Goal: Task Accomplishment & Management: Complete application form

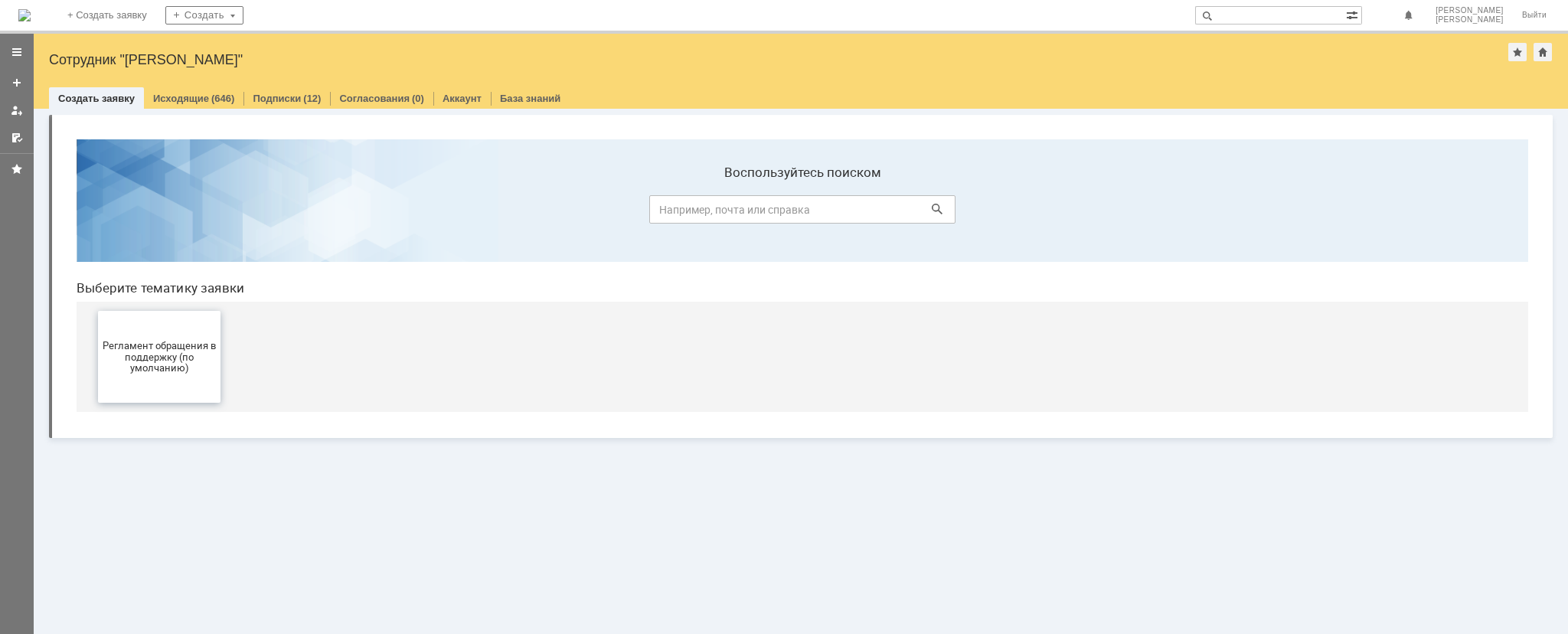
click at [155, 351] on span "Регламент обращения в поддержку (по умолчанию)" at bounding box center [159, 356] width 113 height 34
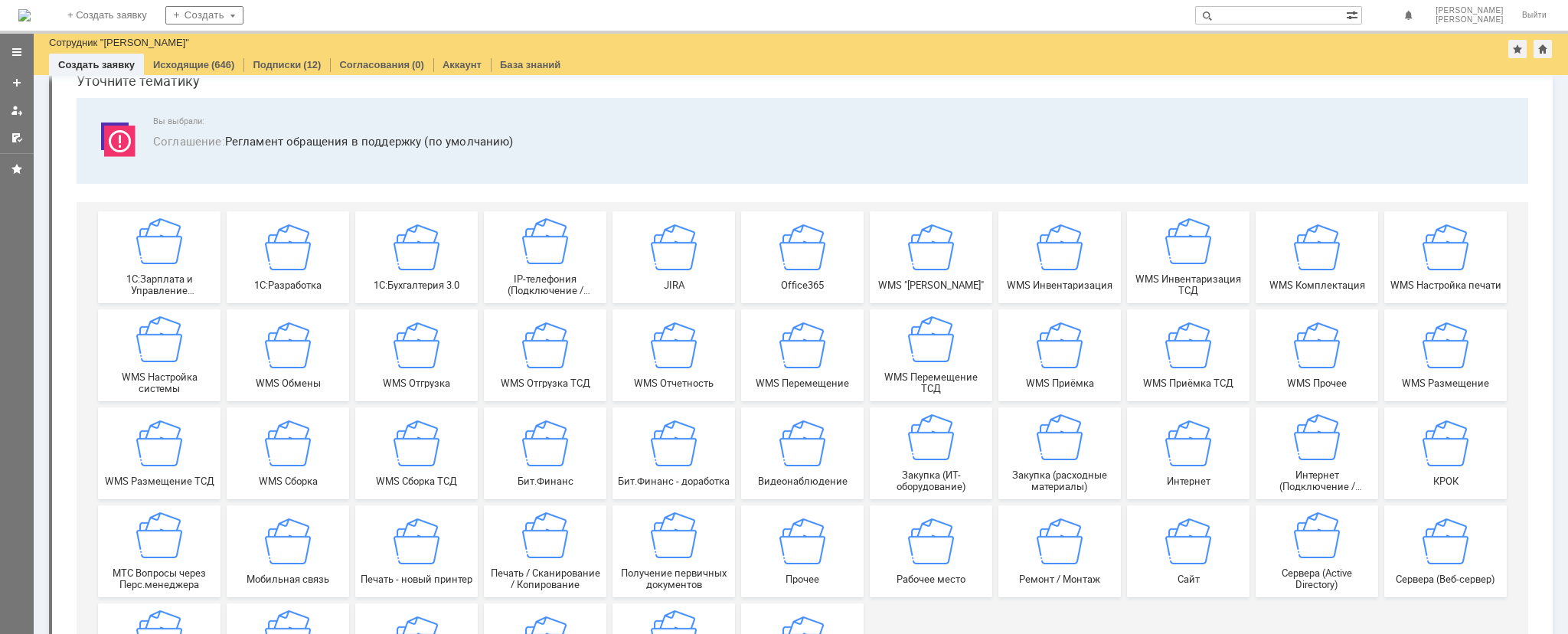
scroll to position [101, 0]
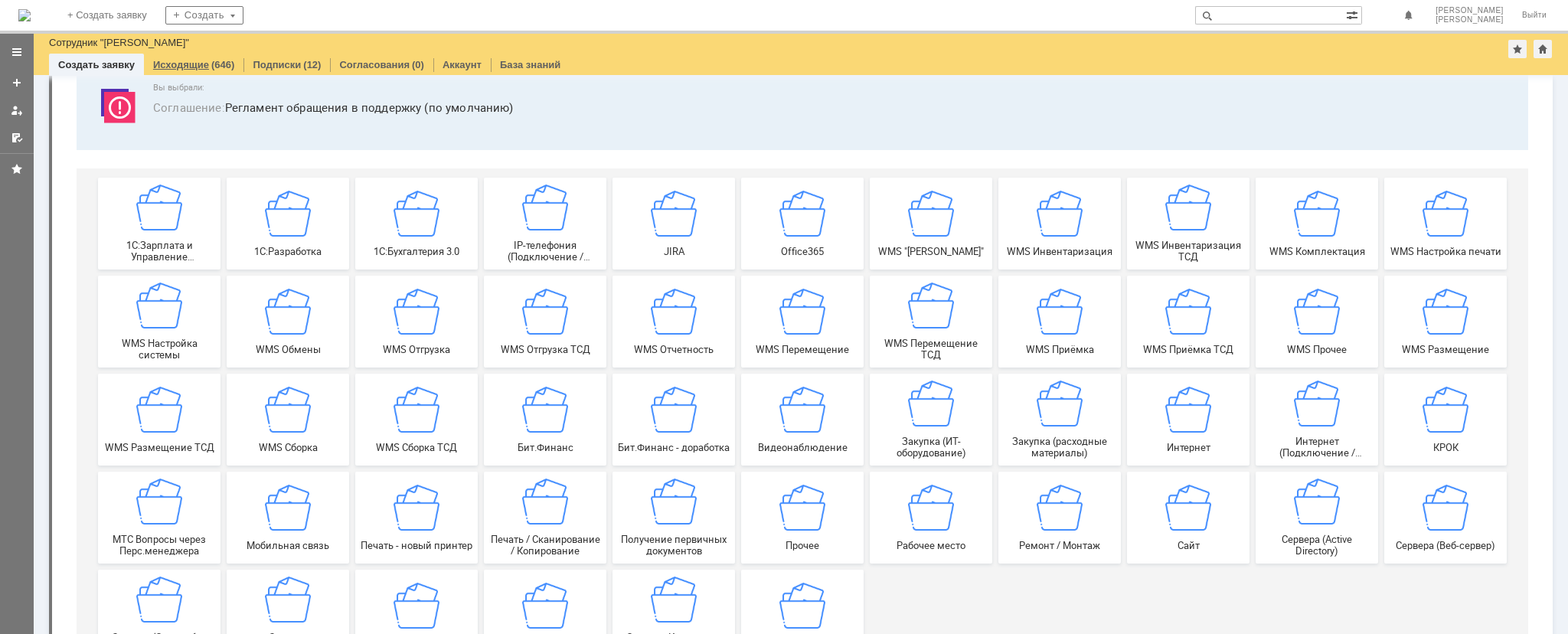
click at [169, 61] on link "Исходящие" at bounding box center [181, 65] width 56 height 11
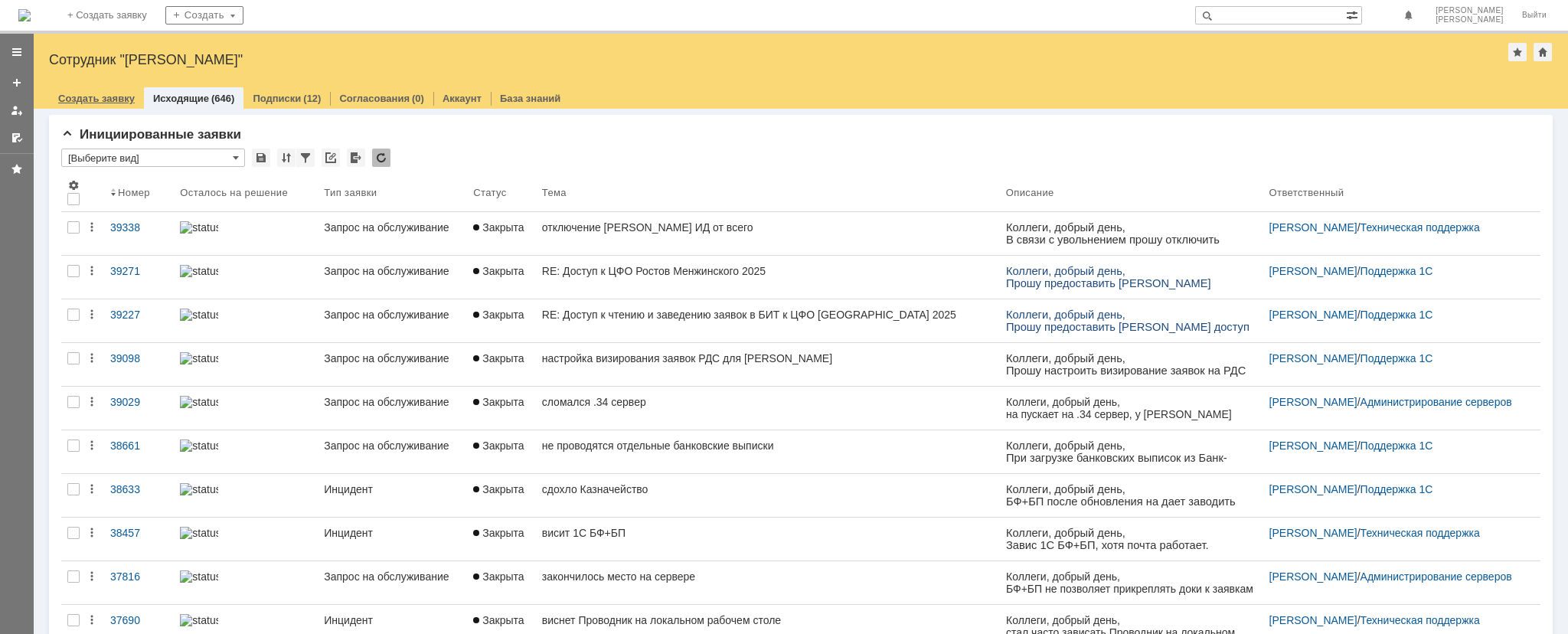
click at [114, 101] on link "Создать заявку" at bounding box center [97, 98] width 77 height 11
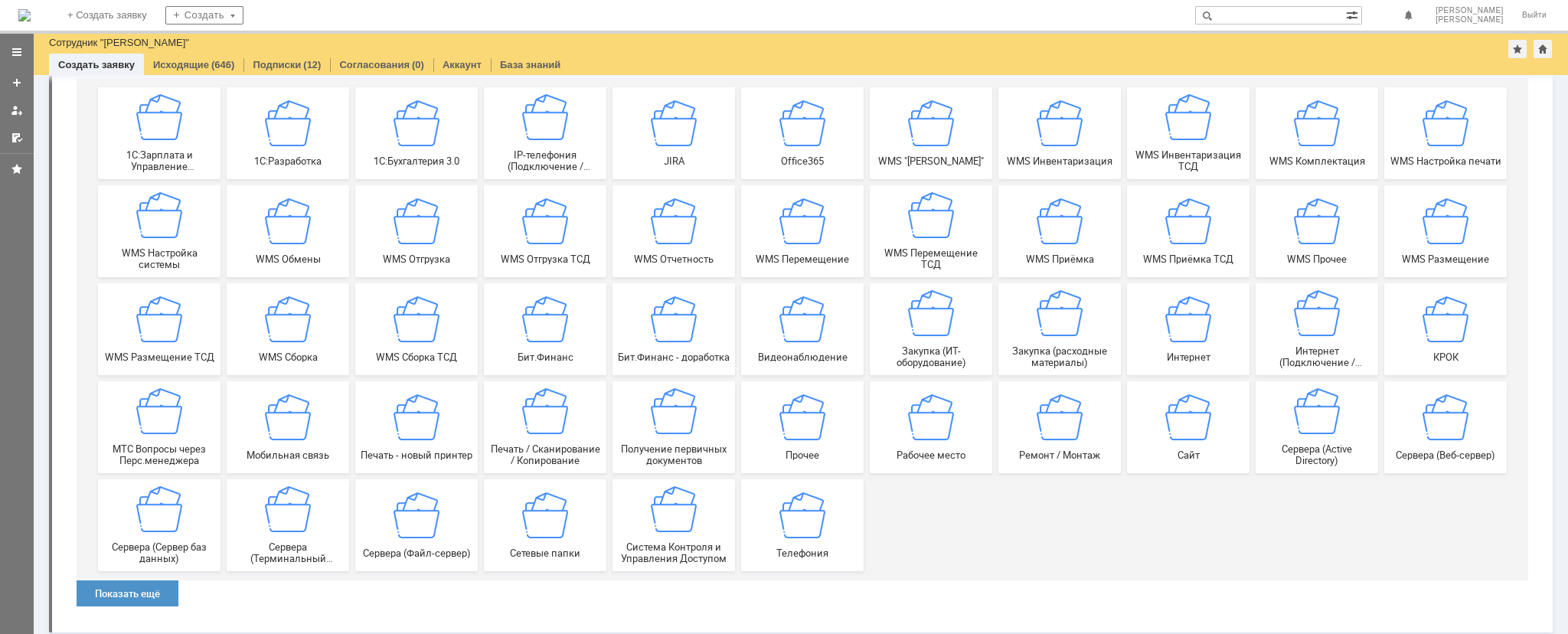
scroll to position [195, 0]
click at [1054, 320] on img at bounding box center [1060, 311] width 46 height 46
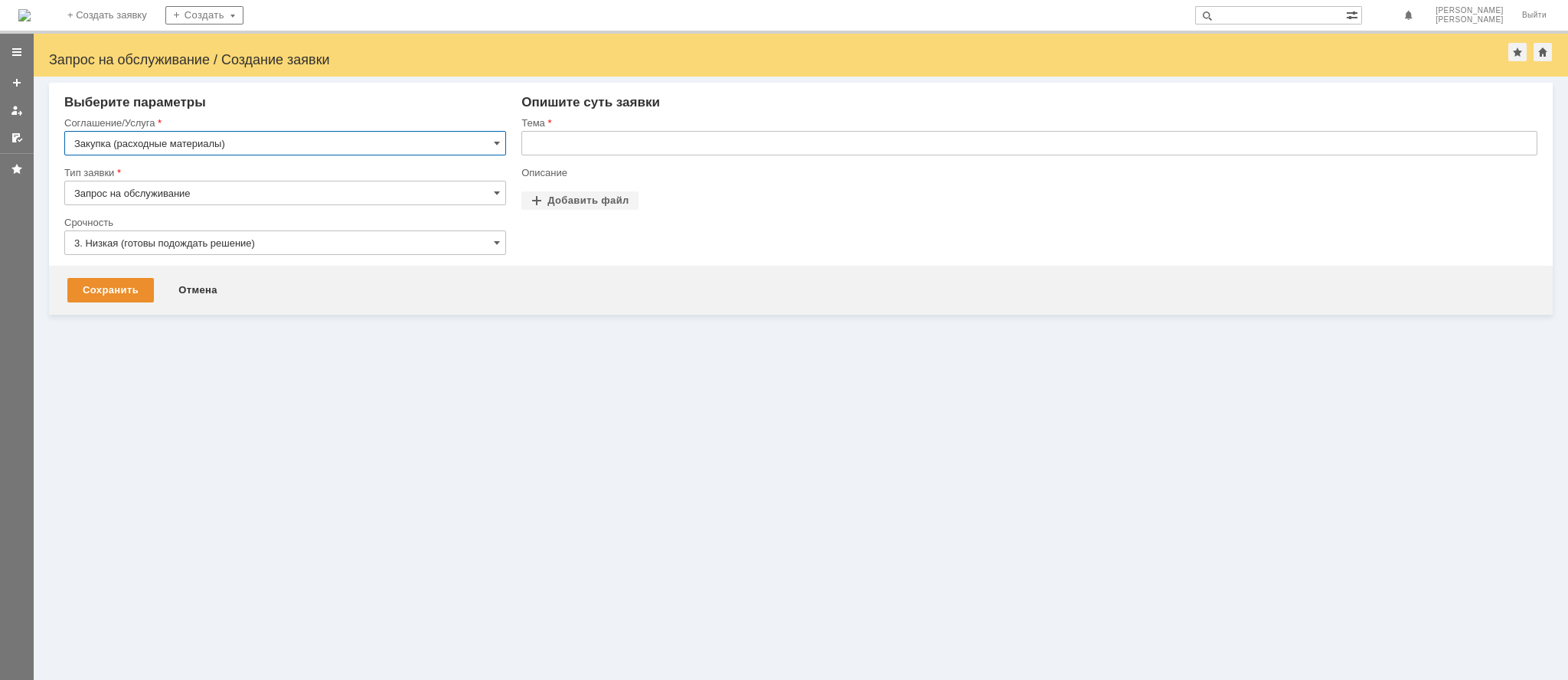
click at [528, 141] on input "text" at bounding box center [1030, 143] width 1016 height 25
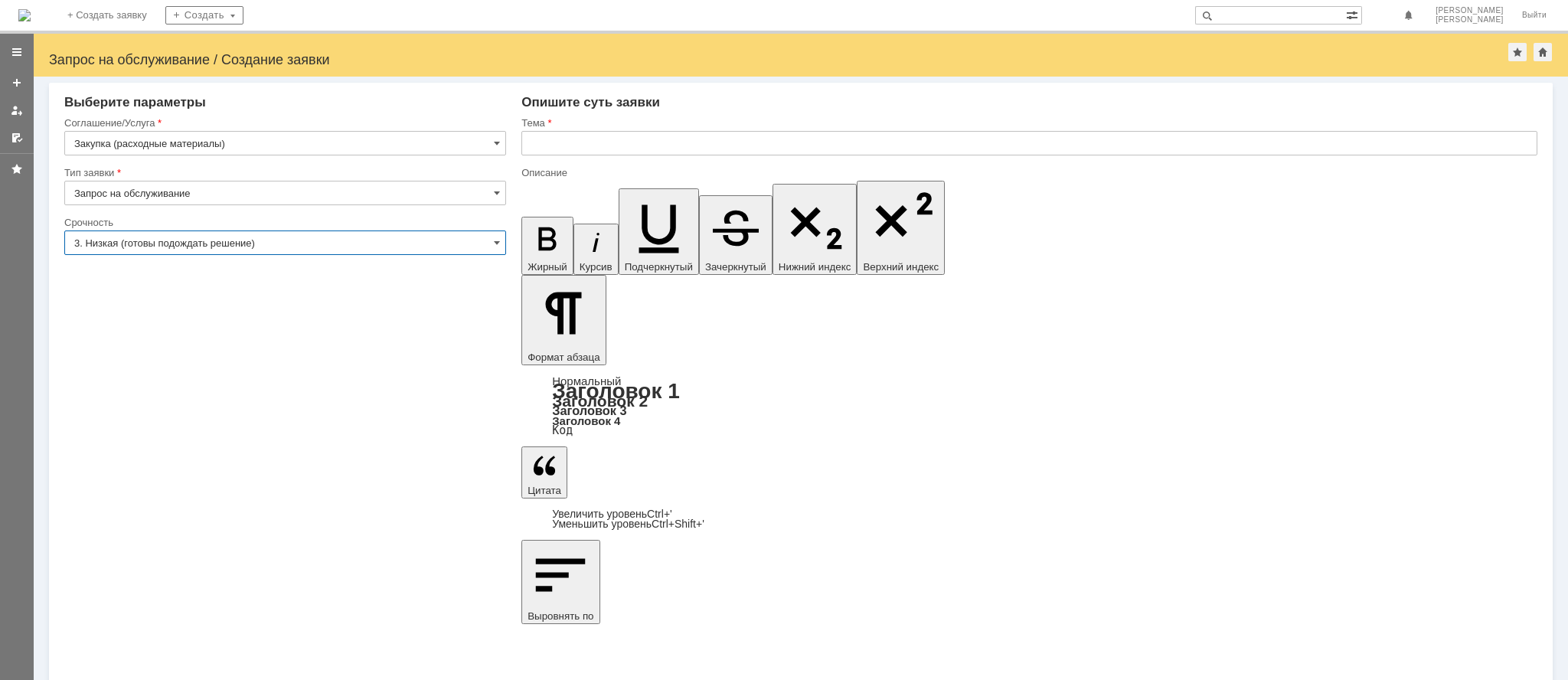
click at [150, 239] on input "3. Низкая (готовы подождать решение)" at bounding box center [286, 243] width 442 height 25
click at [131, 191] on input "Запрос на обслуживание" at bounding box center [286, 193] width 442 height 25
type input "3. Низкая (готовы подождать решение)"
click at [157, 143] on input "Закупка (расходные материалы)" at bounding box center [286, 143] width 442 height 25
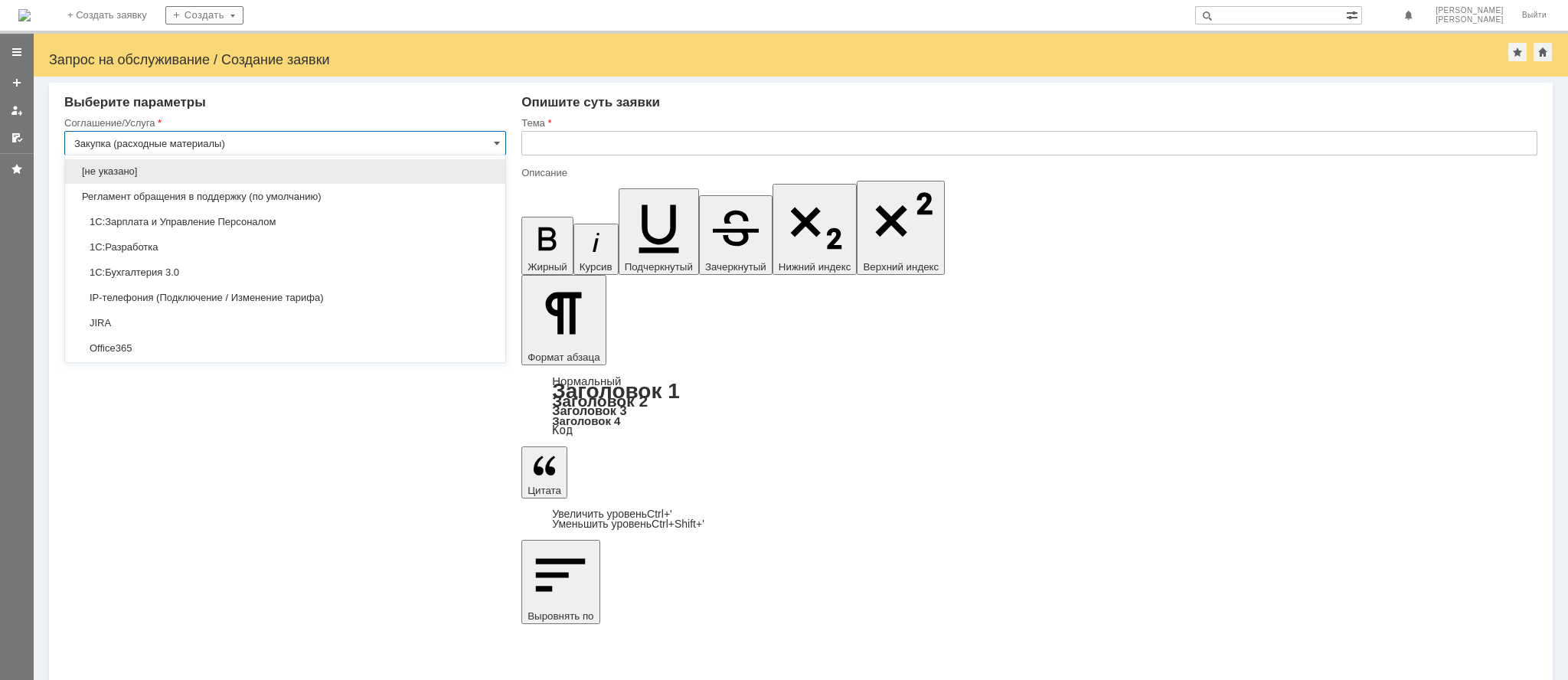
type input "Запрос на обслуживание"
click at [629, 143] on input "text" at bounding box center [1030, 143] width 1016 height 25
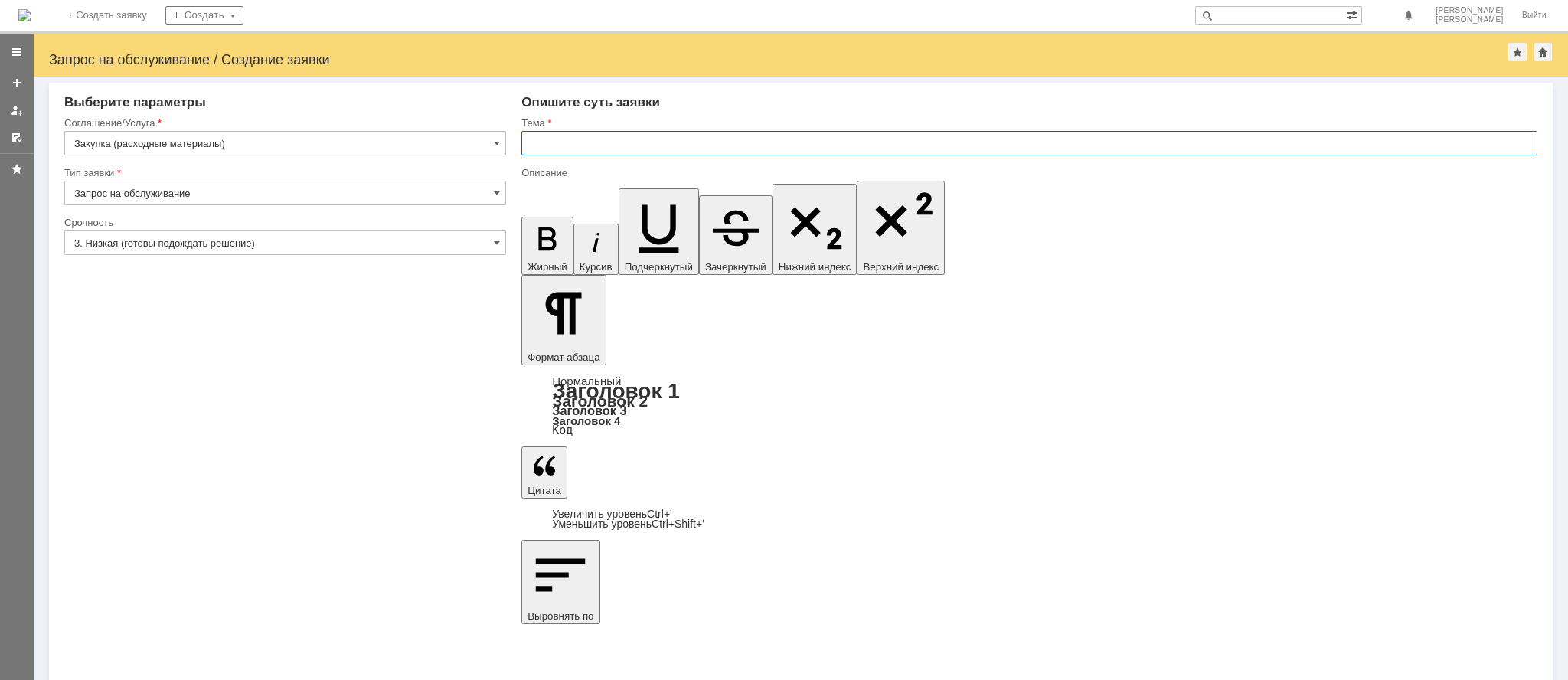
type input "Закупка (расходные материалы)"
type input "заправка картриджей"
